Goal: Task Accomplishment & Management: Manage account settings

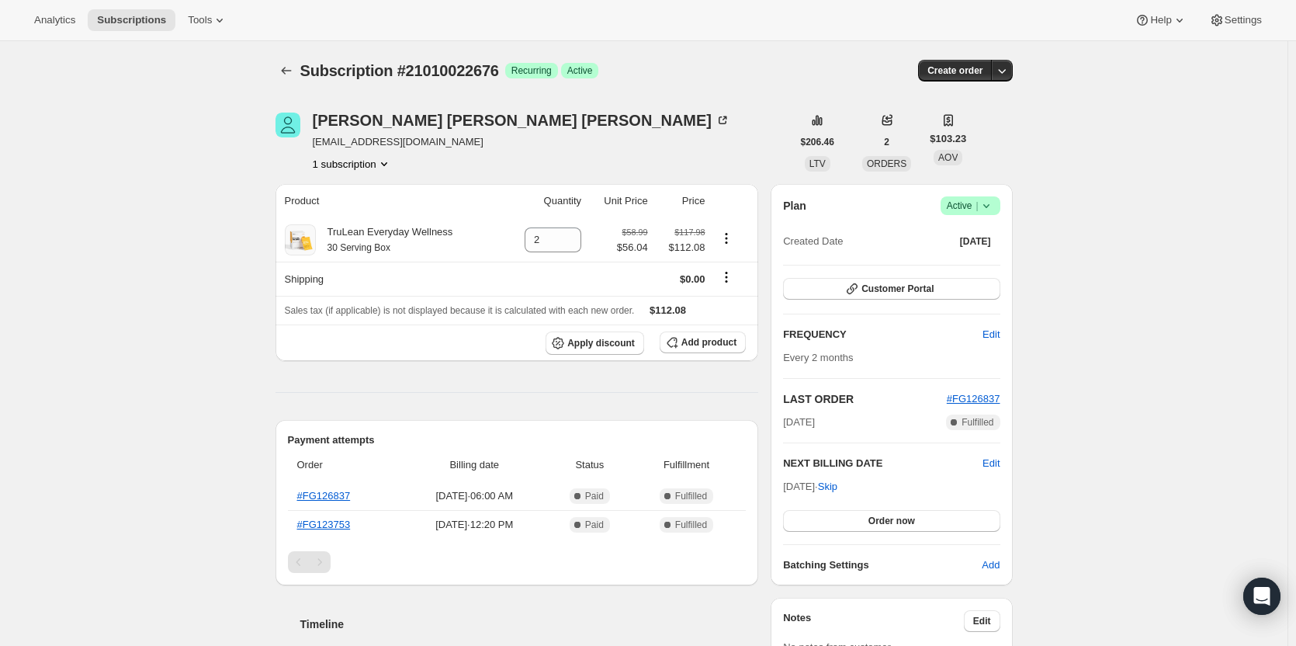
click at [994, 212] on icon at bounding box center [987, 206] width 16 height 16
click at [954, 251] on button "Cancel subscription" at bounding box center [975, 262] width 97 height 25
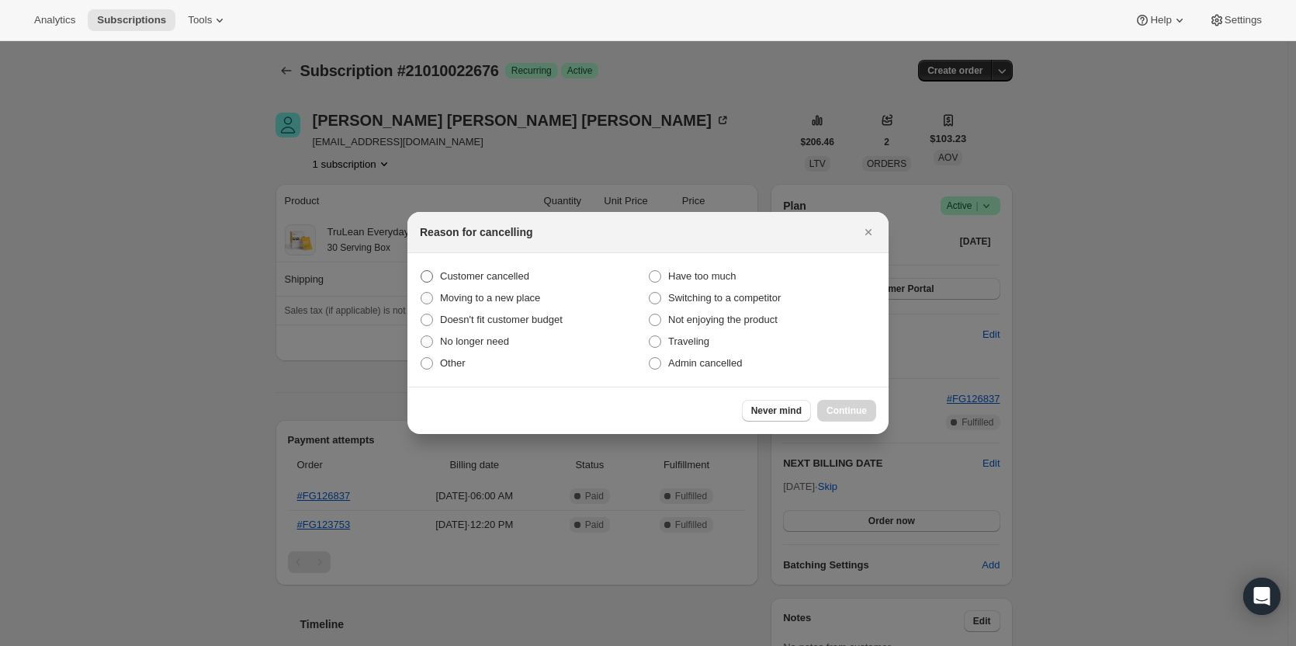
click at [472, 270] on span "Customer cancelled" at bounding box center [484, 276] width 89 height 12
click at [421, 270] on input "Customer cancelled" at bounding box center [421, 270] width 1 height 1
radio input "true"
click at [830, 406] on span "Continue" at bounding box center [846, 410] width 40 height 12
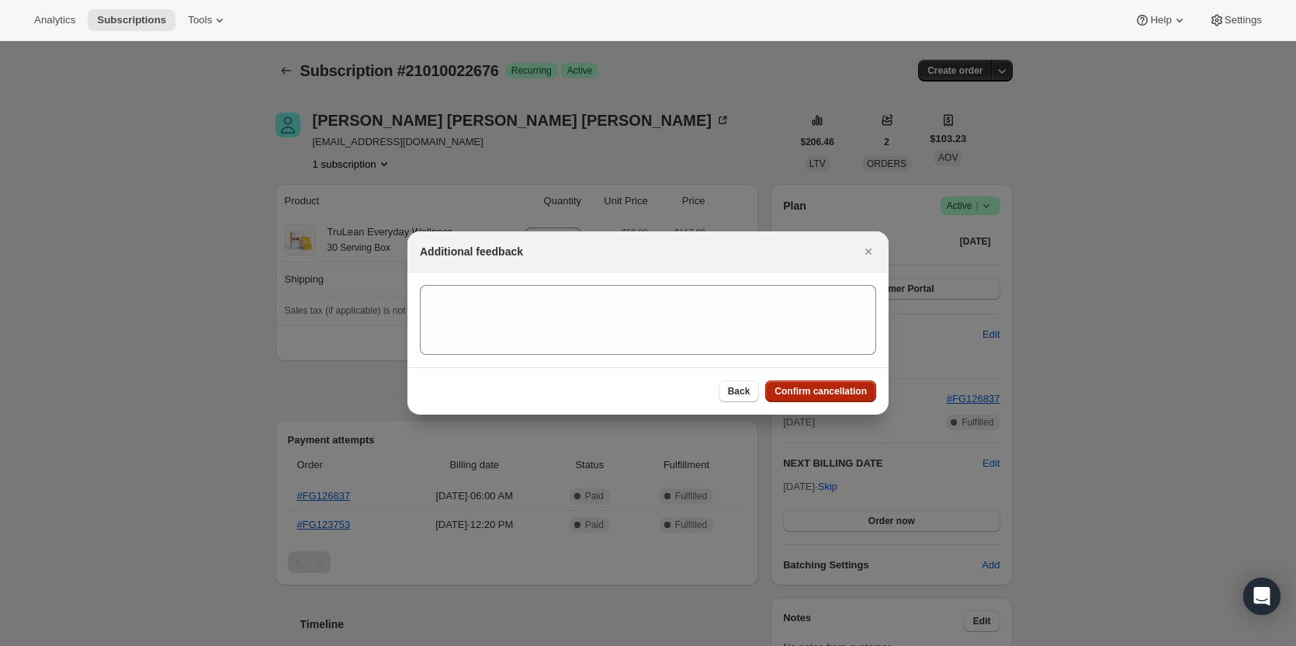
click at [820, 396] on span "Confirm cancellation" at bounding box center [820, 391] width 92 height 12
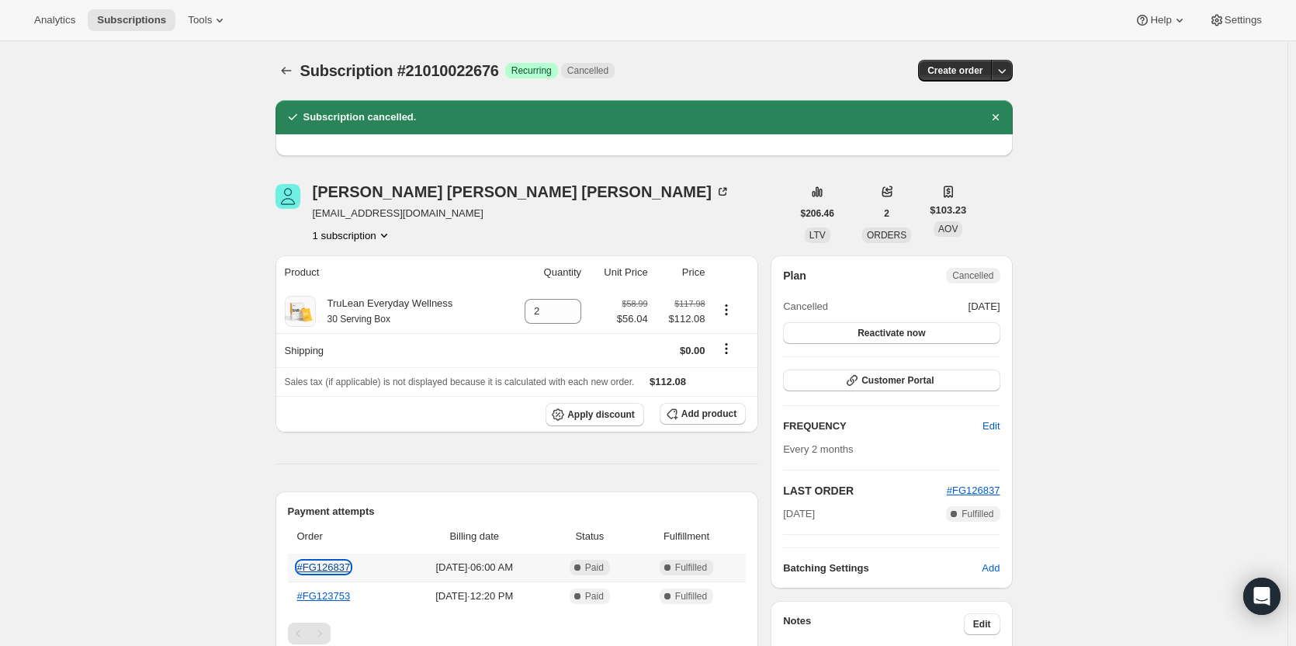
click at [341, 566] on link "#FG126837" at bounding box center [324, 567] width 54 height 12
